Goal: Transaction & Acquisition: Purchase product/service

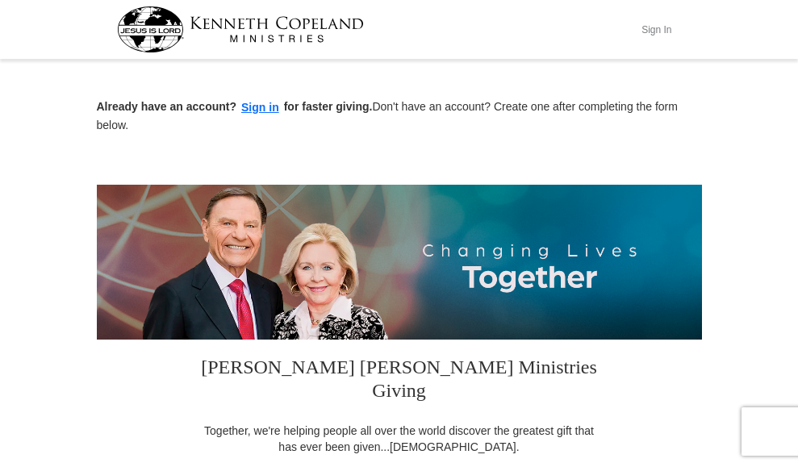
click at [681, 25] on button "Sign In" at bounding box center [657, 29] width 48 height 25
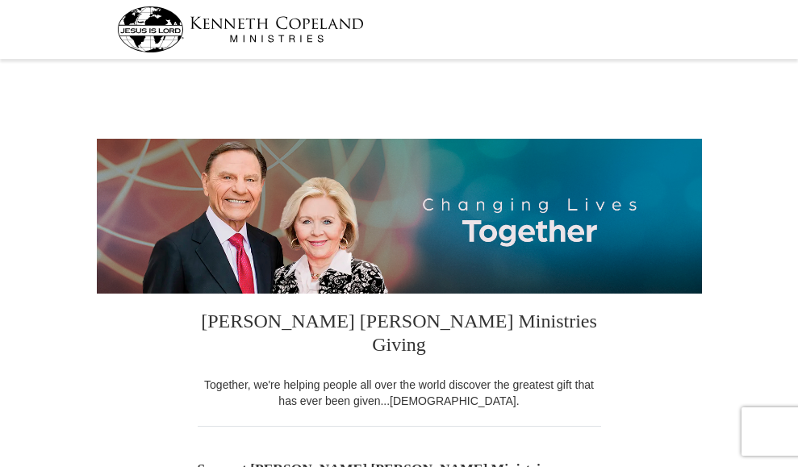
select select "IN"
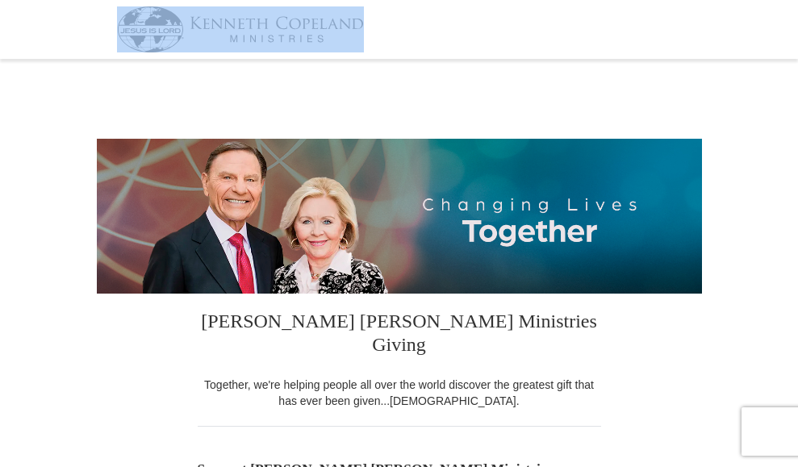
drag, startPoint x: 797, startPoint y: 56, endPoint x: 791, endPoint y: 110, distance: 54.3
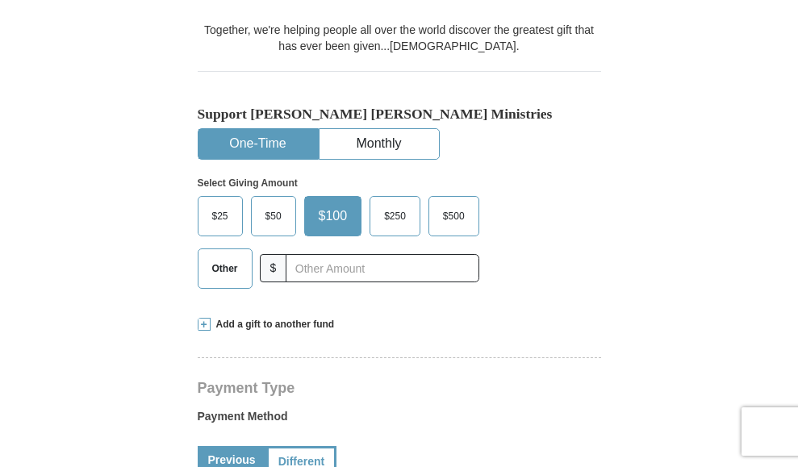
scroll to position [420, 0]
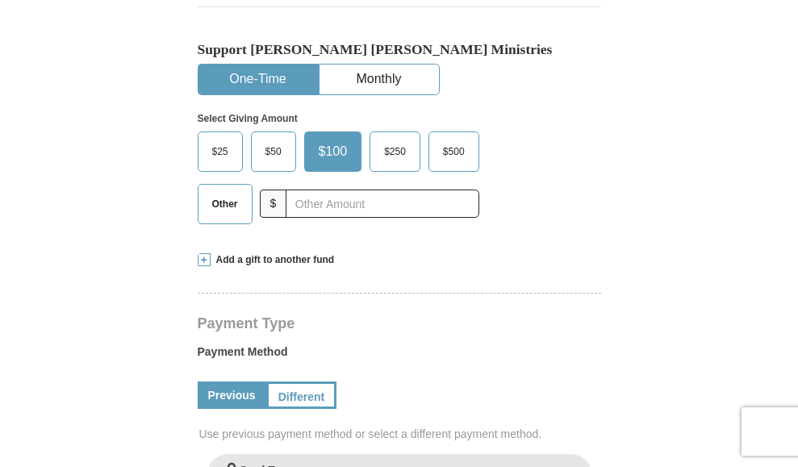
click at [273, 164] on span "$50" at bounding box center [273, 152] width 32 height 24
click at [0, 0] on input "$50" at bounding box center [0, 0] width 0 height 0
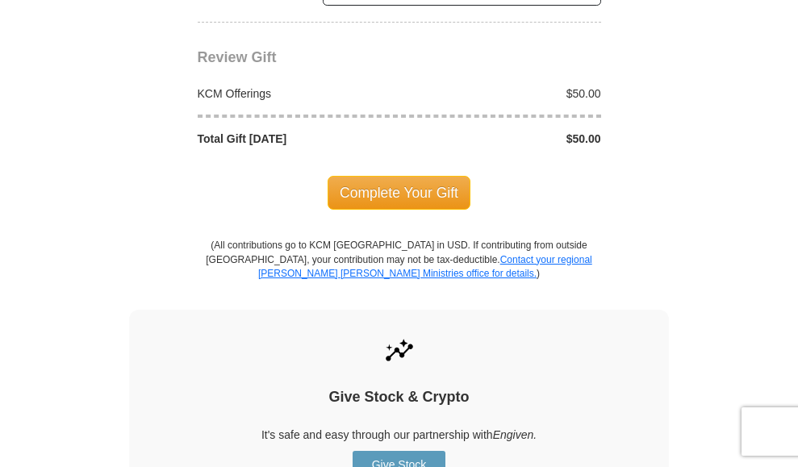
scroll to position [1398, 0]
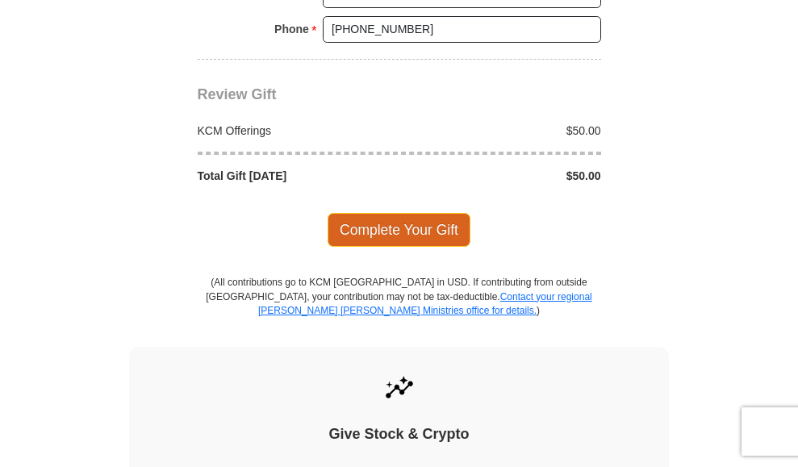
click at [416, 247] on span "Complete Your Gift" at bounding box center [399, 230] width 143 height 34
